Goal: Task Accomplishment & Management: Complete application form

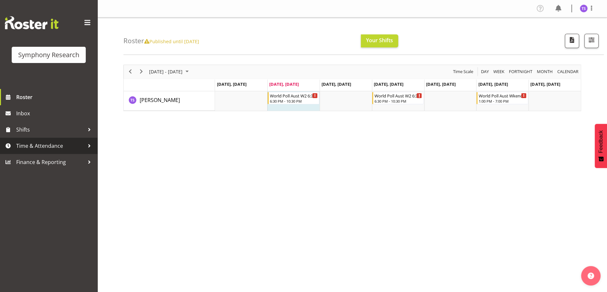
click at [37, 147] on span "Time & Attendance" at bounding box center [50, 146] width 68 height 10
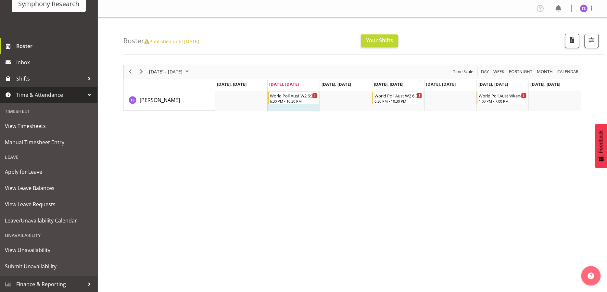
scroll to position [28, 0]
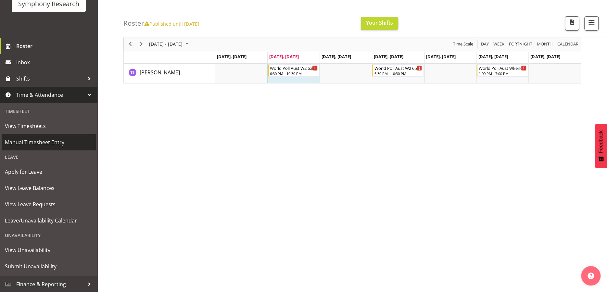
click at [57, 142] on span "Manual Timesheet Entry" at bounding box center [49, 142] width 88 height 10
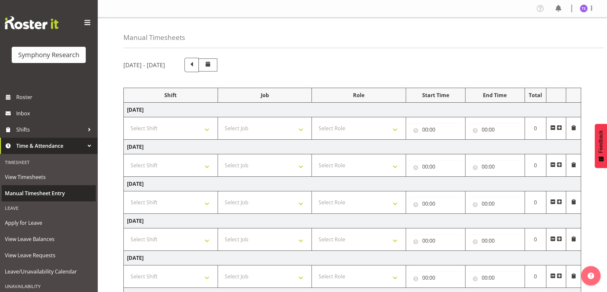
click at [52, 192] on span "Manual Timesheet Entry" at bounding box center [49, 194] width 88 height 10
click at [196, 61] on span at bounding box center [192, 64] width 8 height 8
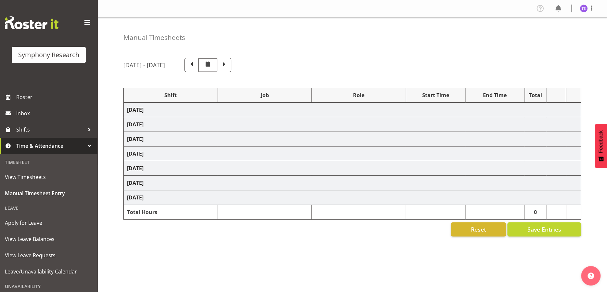
select select "56692"
select select "10499"
select select "47"
select select "56692"
select select "10499"
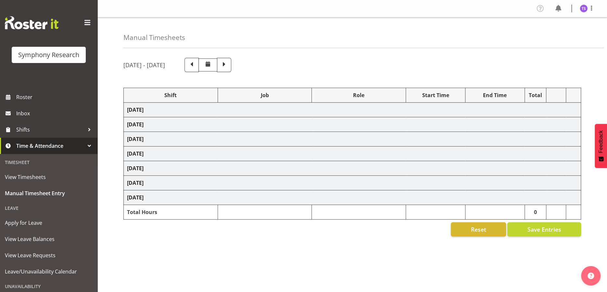
select select "47"
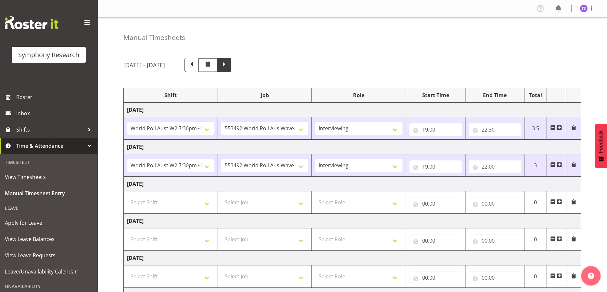
click at [228, 60] on span at bounding box center [224, 64] width 8 height 8
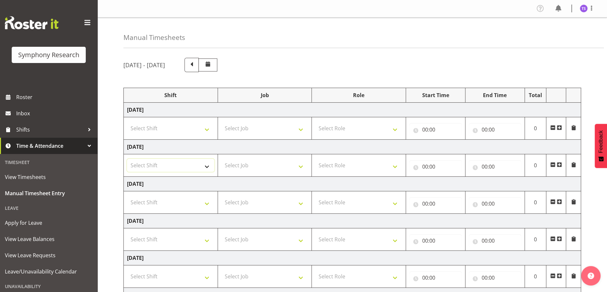
click at [203, 165] on select "Select Shift !!Weekend Residential (Roster IT Shift Label) *Business 9/10am ~ 4…" at bounding box center [170, 165] width 87 height 13
select select "56692"
click at [127, 159] on select "Select Shift !!Weekend Residential (Roster IT Shift Label) *Business 9/10am ~ 4…" at bounding box center [170, 165] width 87 height 13
click at [298, 167] on select "Select Job 550060 IF Admin 553492 World Poll Aus Wave 2 Main 2025 553493 World …" at bounding box center [264, 165] width 87 height 13
select select "10499"
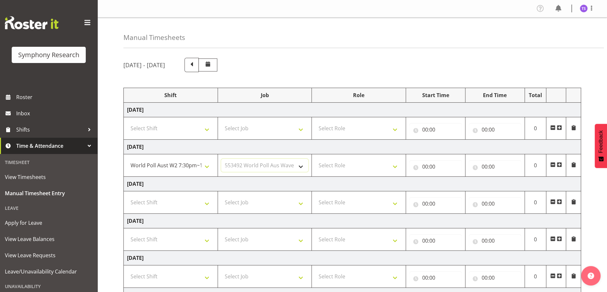
click at [221, 159] on select "Select Job 550060 IF Admin 553492 World Poll Aus Wave 2 Main 2025 553493 World …" at bounding box center [264, 165] width 87 height 13
click at [394, 164] on select "Select Role Briefing Interviewing" at bounding box center [358, 165] width 87 height 13
select select "47"
click at [315, 159] on select "Select Role Briefing Interviewing" at bounding box center [358, 165] width 87 height 13
click at [427, 168] on input "00:00" at bounding box center [436, 166] width 53 height 13
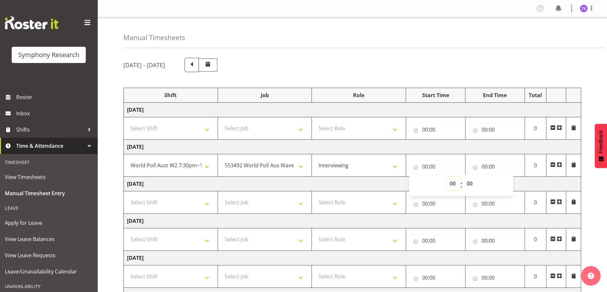
click at [455, 183] on select "00 01 02 03 04 05 06 07 08 09 10 11 12 13 14 15 16 17 18 19 20 21 22 23" at bounding box center [454, 183] width 15 height 13
select select "18"
click at [447, 177] on select "00 01 02 03 04 05 06 07 08 09 10 11 12 13 14 15 16 17 18 19 20 21 22 23" at bounding box center [454, 183] width 15 height 13
type input "18:00"
click at [470, 184] on select "00 01 02 03 04 05 06 07 08 09 10 11 12 13 14 15 16 17 18 19 20 21 22 23 24 25 2…" at bounding box center [470, 183] width 15 height 13
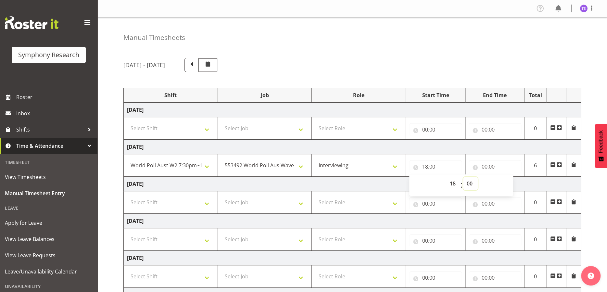
select select "30"
type input "18:30"
click at [487, 167] on input "00:00" at bounding box center [495, 166] width 53 height 13
click at [509, 185] on select "00 01 02 03 04 05 06 07 08 09 10 11 12 13 14 15 16 17 18 19 20 21 22 23" at bounding box center [513, 183] width 15 height 13
select select "21"
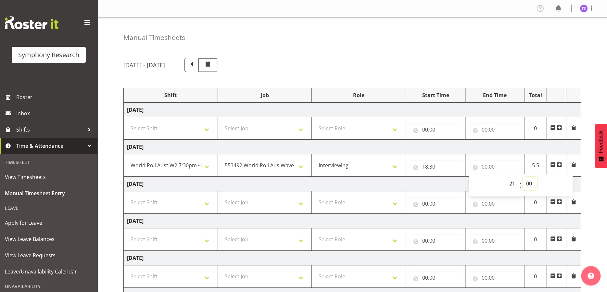
type input "21:00"
click at [534, 181] on select "00 01 02 03 04 05 06 07 08 09 10 11 12 13 14 15 16 17 18 19 20 21 22 23 24 25 2…" at bounding box center [530, 183] width 15 height 13
select select "45"
type input "21:45"
click at [392, 178] on td "[DATE]" at bounding box center [353, 184] width 458 height 15
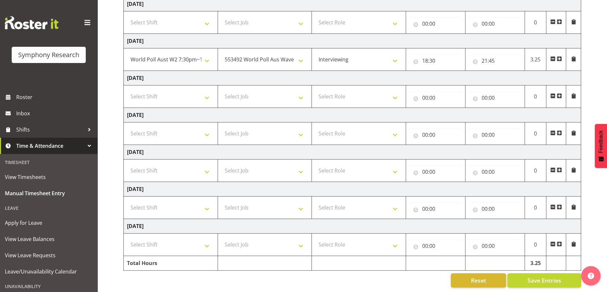
scroll to position [111, 0]
click at [547, 276] on span "Save Entries" at bounding box center [545, 280] width 34 height 8
